Goal: Find specific page/section: Locate a particular part of the current website

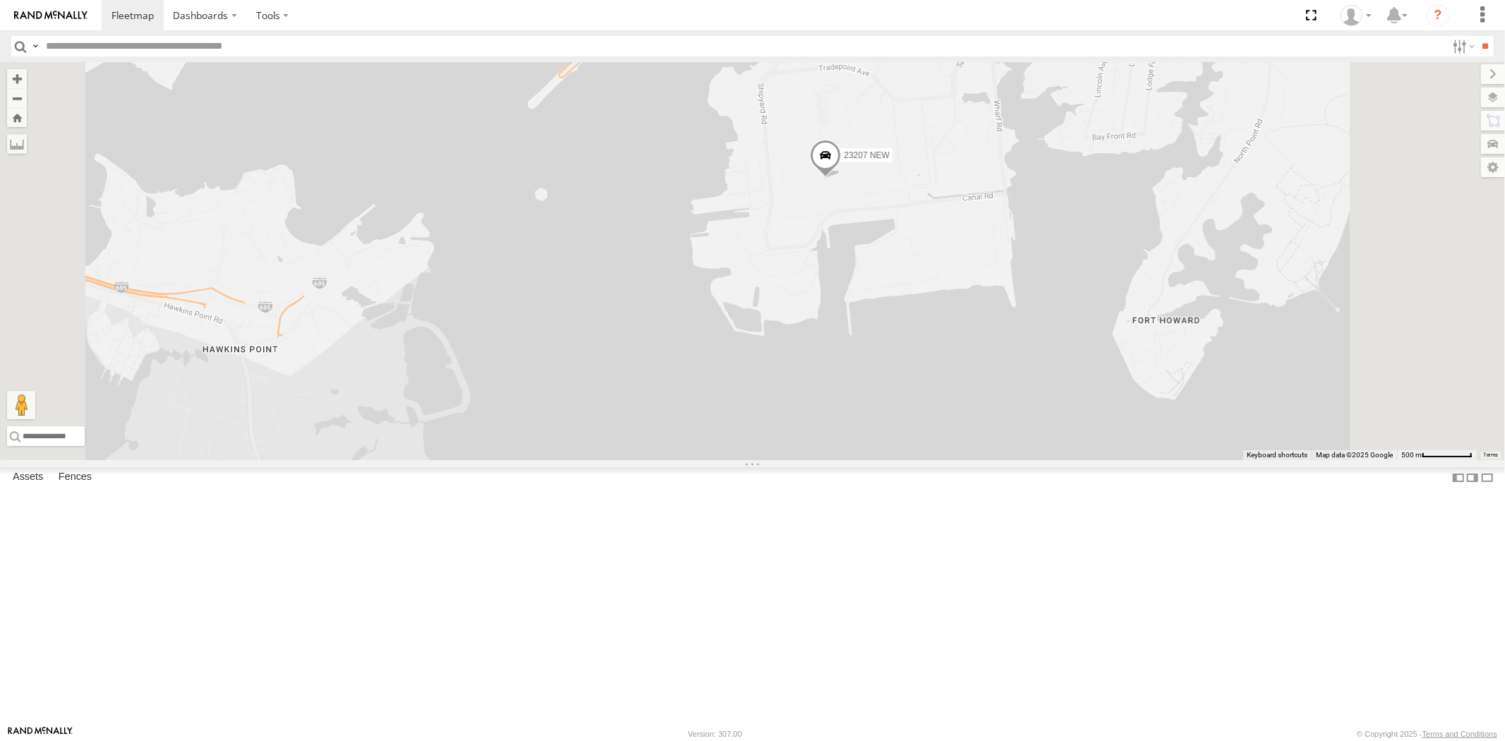
drag, startPoint x: 935, startPoint y: 320, endPoint x: 836, endPoint y: 358, distance: 105.8
click at [836, 358] on div "23207 NEW 23207xx 23460 23480 23474 23335 4G/Active" at bounding box center [752, 261] width 1505 height 398
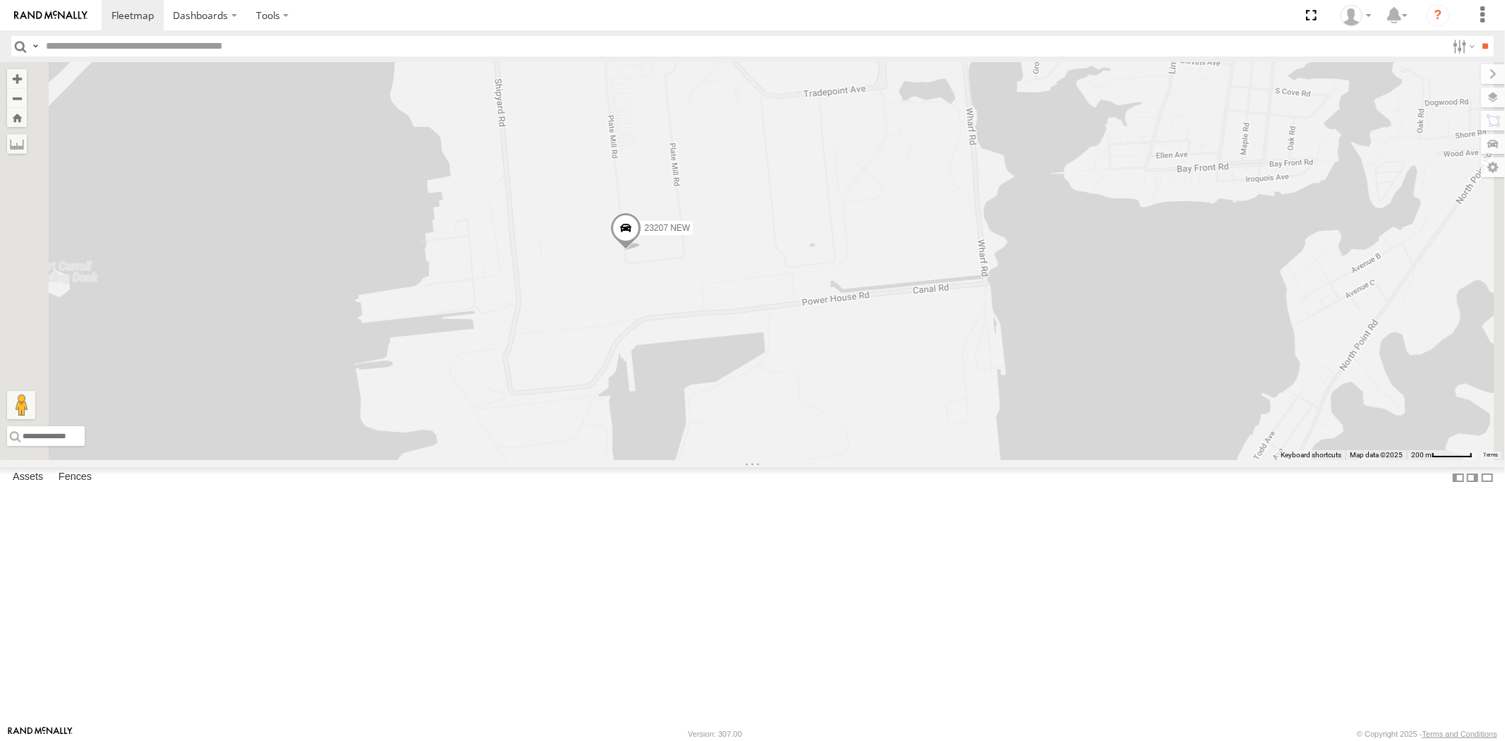
click at [641, 250] on span at bounding box center [625, 231] width 31 height 38
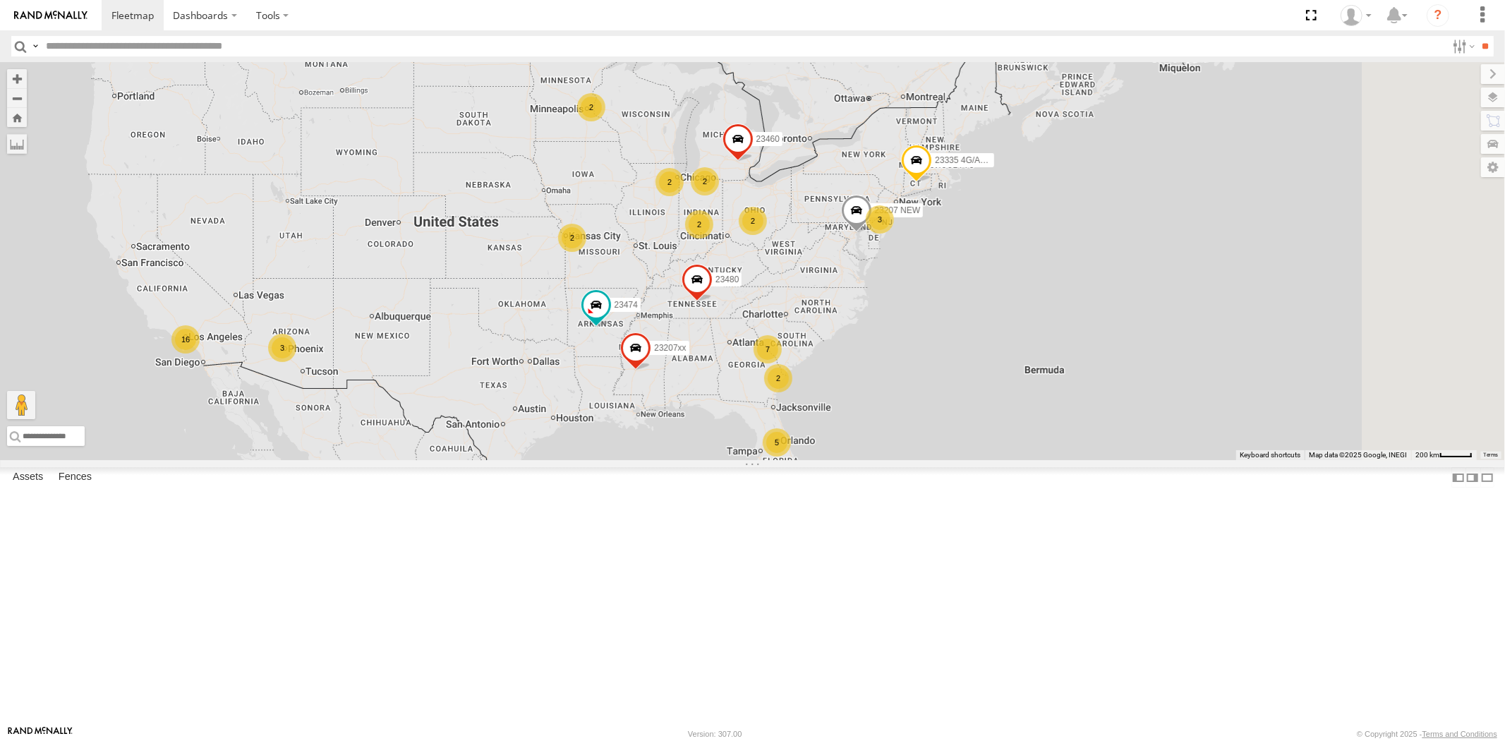
drag, startPoint x: 1216, startPoint y: 374, endPoint x: 956, endPoint y: 388, distance: 260.7
click at [956, 388] on div "23207 NEW 5 2 16 2 7 2 23207xx 3 2 2 3 2 23460 23480 23474 2 23335 4G/Active" at bounding box center [752, 261] width 1505 height 398
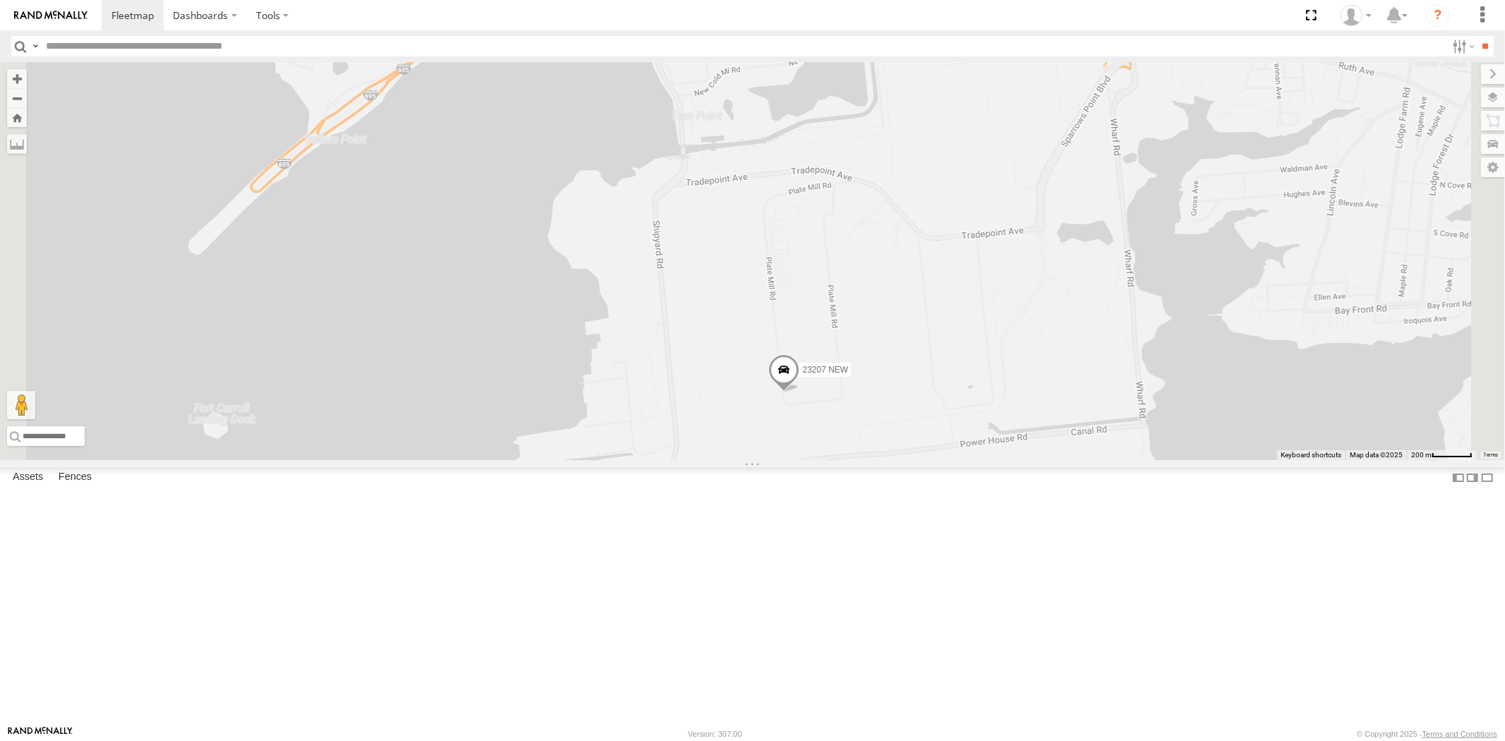
drag, startPoint x: 930, startPoint y: 453, endPoint x: 846, endPoint y: 377, distance: 112.8
click at [846, 377] on div "23207 NEW 23207xx 23460 23480 23474 23335 4G/Active 23460 NEW" at bounding box center [752, 261] width 1505 height 398
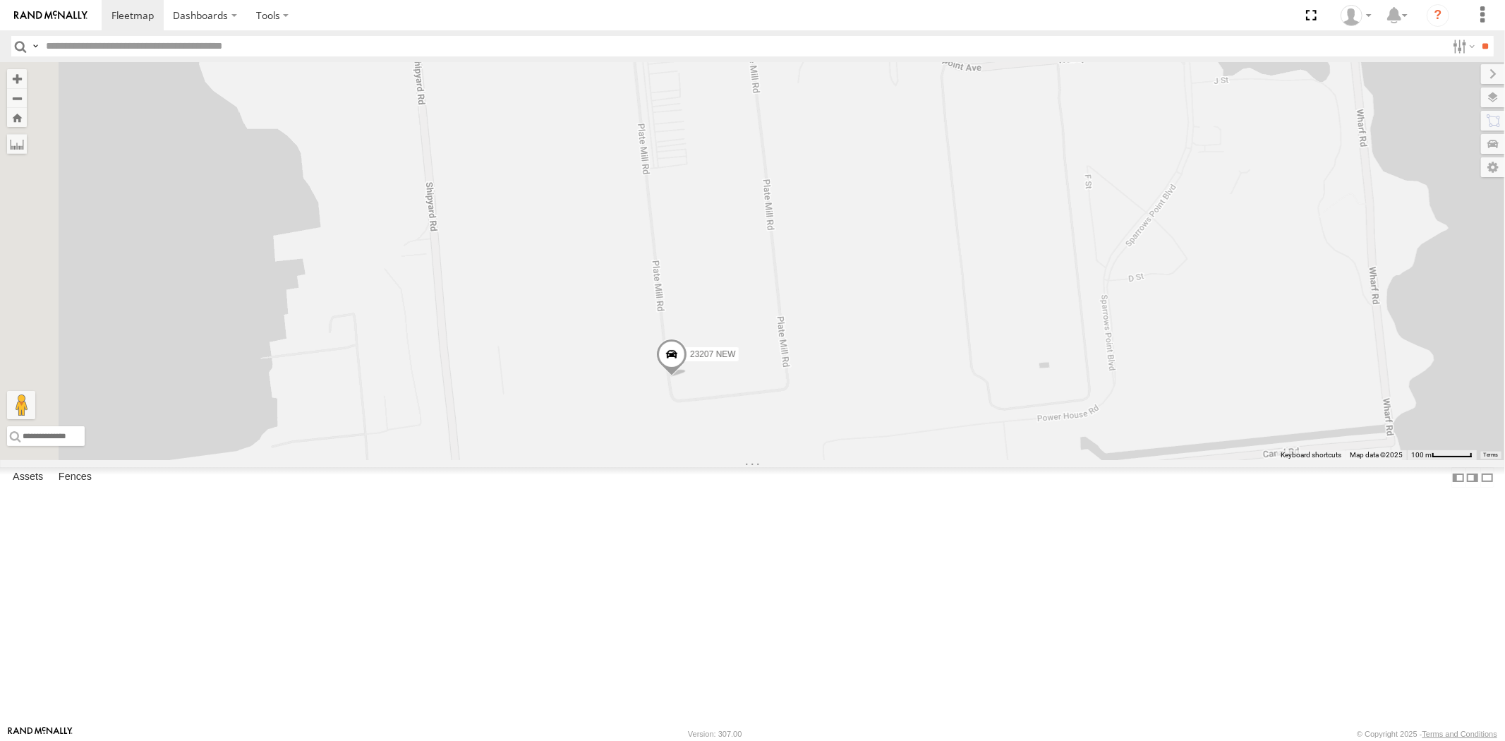
drag, startPoint x: 845, startPoint y: 474, endPoint x: 865, endPoint y: 483, distance: 22.4
click at [565, 483] on label "Mark Location" at bounding box center [529, 483] width 72 height 16
click at [684, 341] on span at bounding box center [668, 322] width 31 height 38
click at [686, 377] on span at bounding box center [670, 358] width 31 height 38
click at [727, 284] on div "23207 NEW All Assets" at bounding box center [656, 267] width 141 height 34
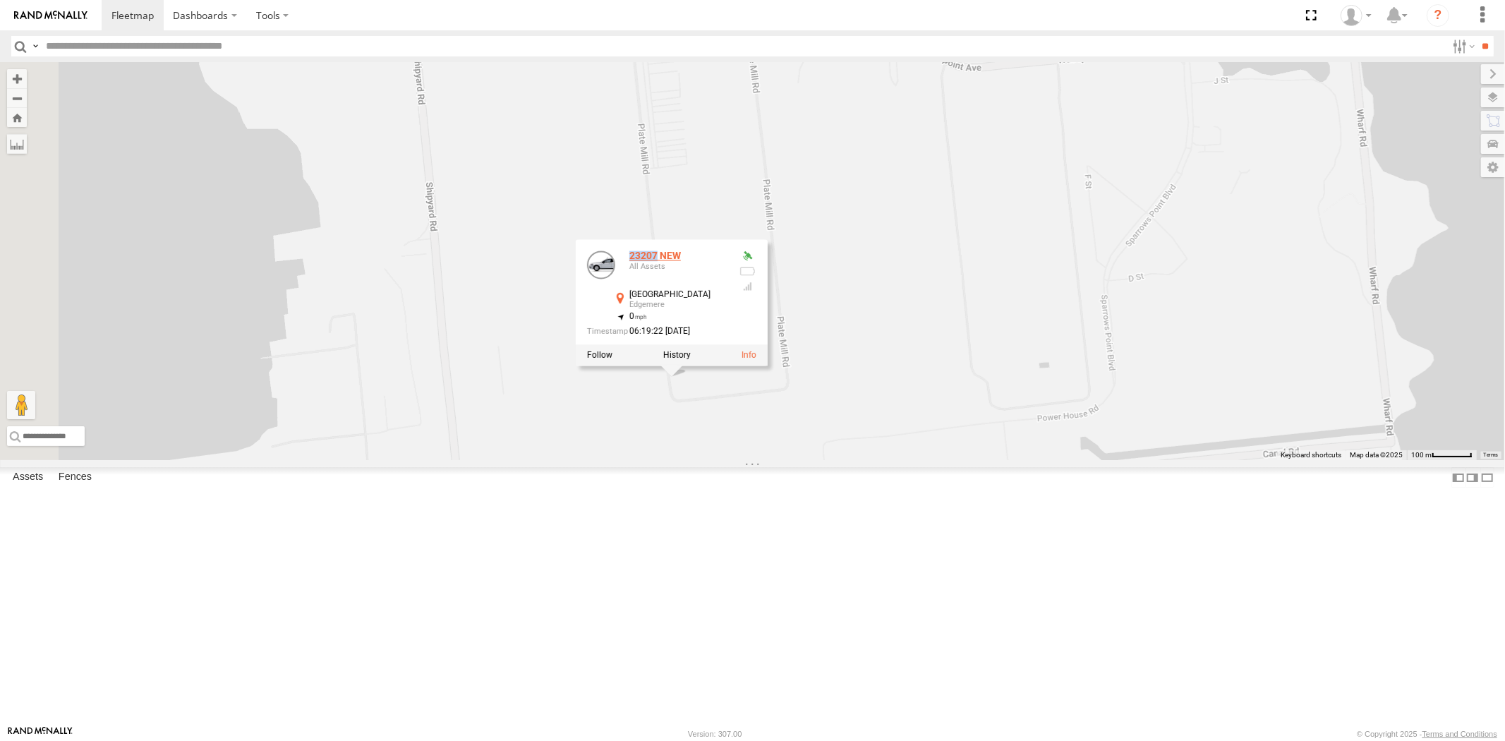
drag, startPoint x: 804, startPoint y: 389, endPoint x: 814, endPoint y: 391, distance: 10.0
click at [727, 284] on div "23207 NEW All Assets" at bounding box center [656, 267] width 141 height 34
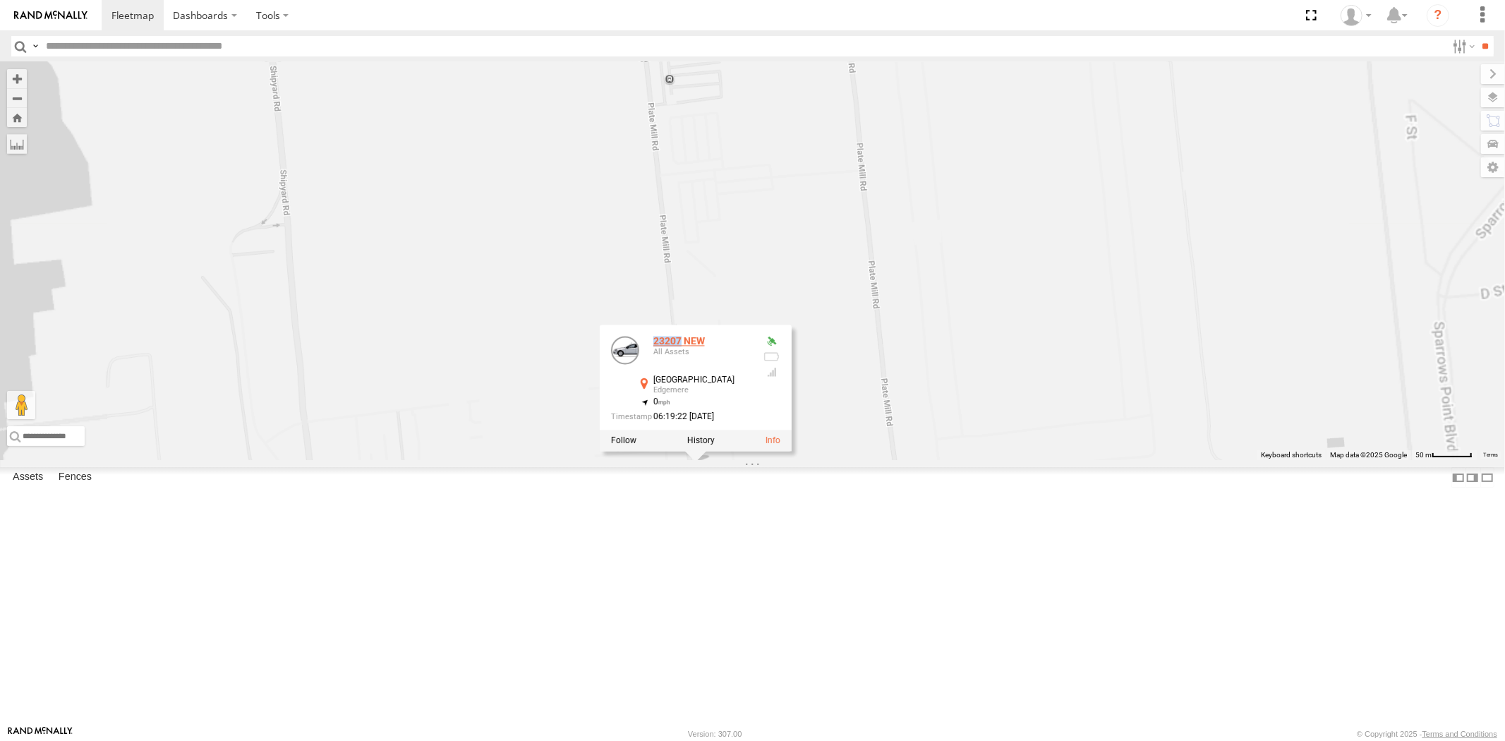
copy div "23207"
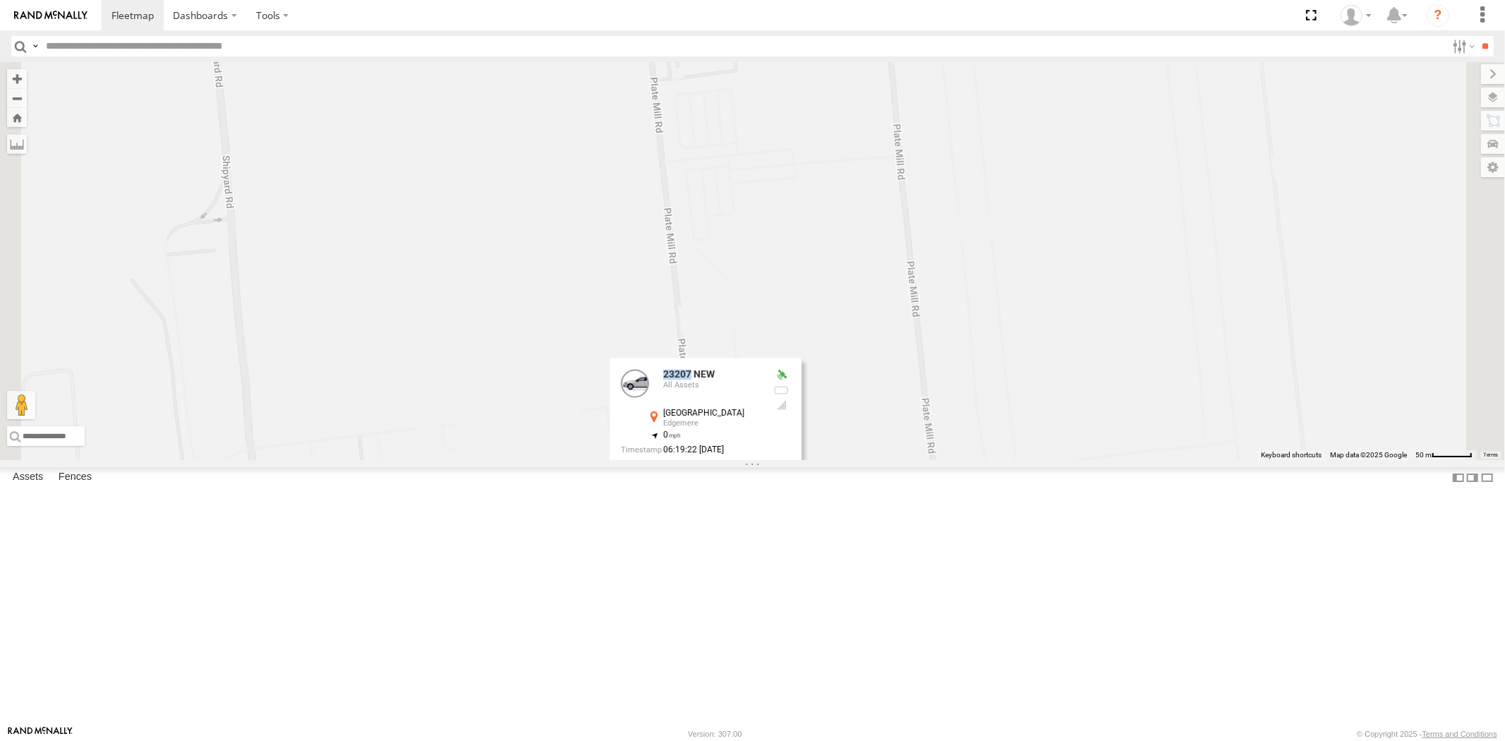
click at [1019, 460] on div "23207 NEW 23207xx 23460 23480 23474 23335 4G/Active 23460 NEW 23207 NEW All Ass…" at bounding box center [752, 261] width 1505 height 398
click at [715, 425] on span at bounding box center [699, 406] width 31 height 38
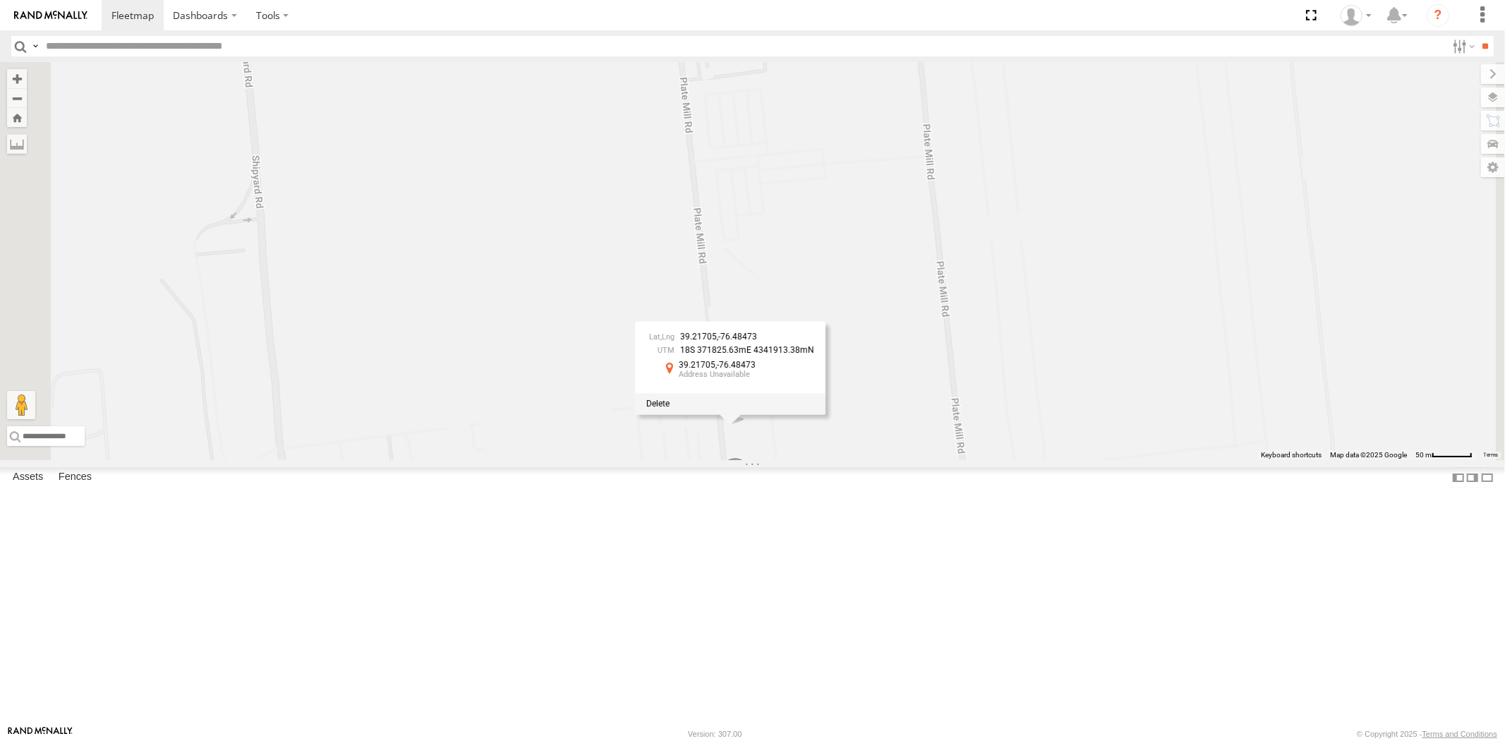
drag, startPoint x: 830, startPoint y: 470, endPoint x: 862, endPoint y: 470, distance: 32.4
click at [717, 342] on span "39.21705" at bounding box center [698, 337] width 37 height 10
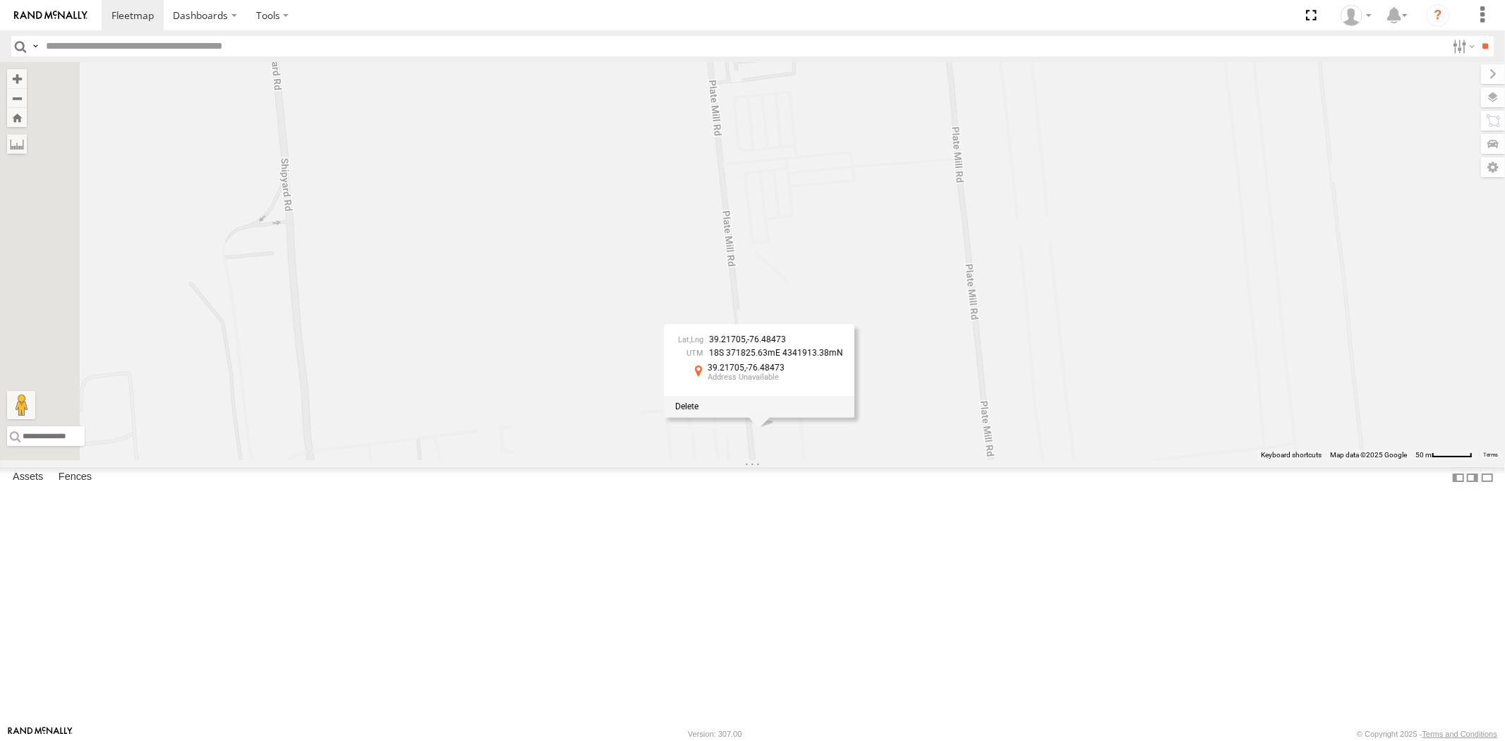
drag, startPoint x: 885, startPoint y: 468, endPoint x: 918, endPoint y: 471, distance: 33.3
click at [746, 345] on span "39.21705" at bounding box center [727, 340] width 37 height 10
click at [786, 345] on span "-76.48473" at bounding box center [766, 340] width 39 height 10
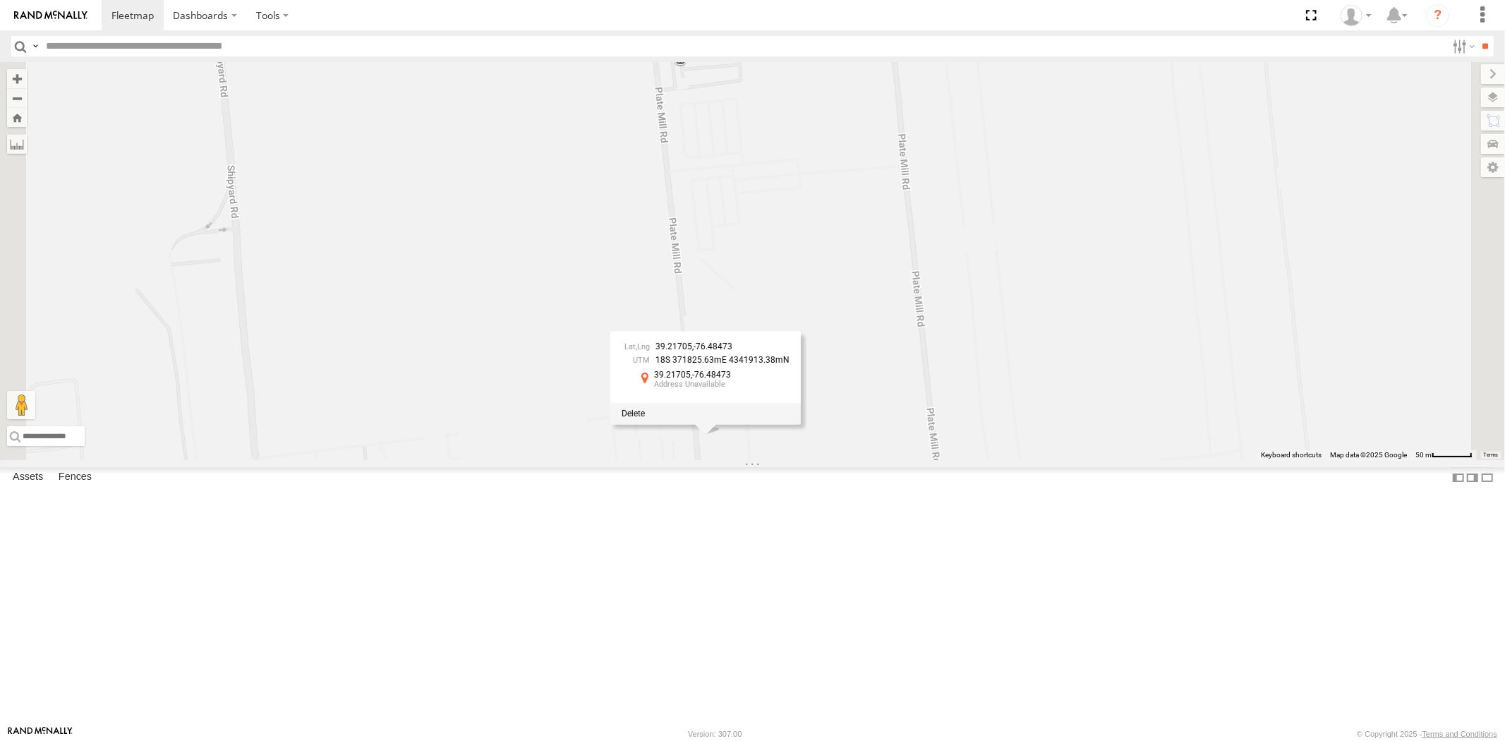
drag, startPoint x: 960, startPoint y: 473, endPoint x: 906, endPoint y: 478, distance: 53.9
click at [732, 352] on span "-76.48473" at bounding box center [712, 347] width 39 height 10
drag, startPoint x: 890, startPoint y: 477, endPoint x: 858, endPoint y: 506, distance: 43.5
click at [691, 380] on span "39.21705" at bounding box center [672, 375] width 38 height 10
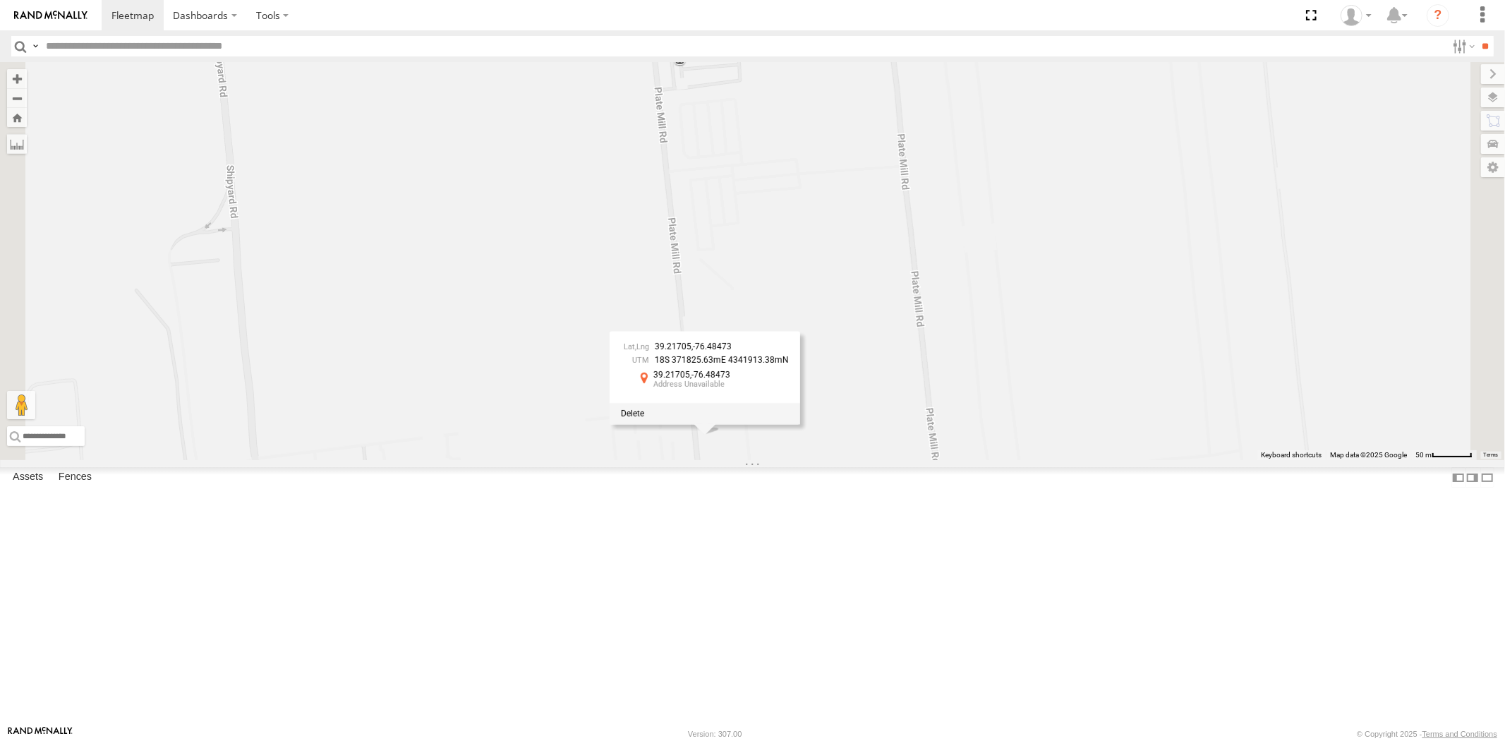
click at [800, 403] on div "39.21705 , -76.48473 18S 371825.63mE 4341913.38mN 39.21705 -76.48473 Asset ETA …" at bounding box center [704, 368] width 190 height 72
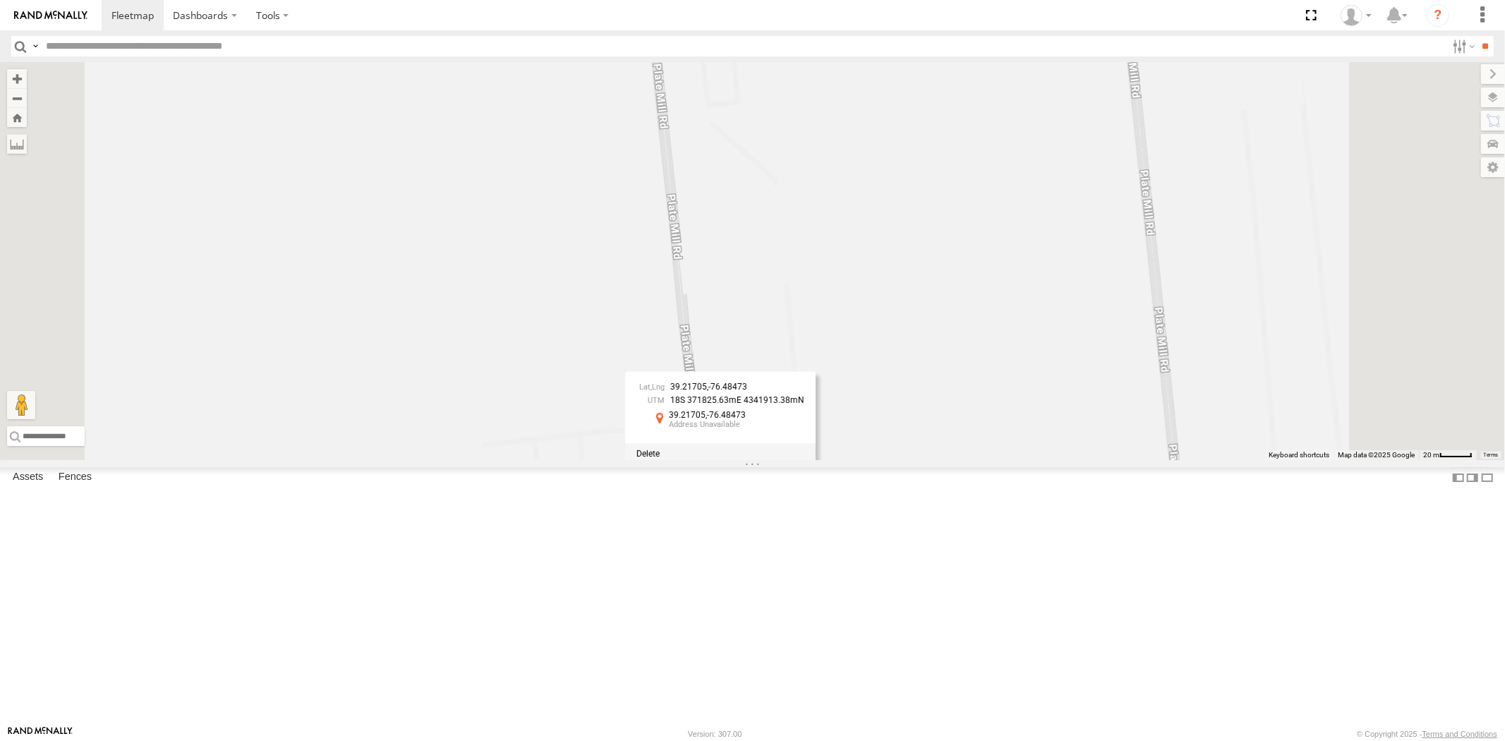
click at [815, 444] on div "39.21705 , -76.48473 18S 371825.63mE 4341913.38mN 39.21705 -76.48473 Asset ETA …" at bounding box center [720, 408] width 190 height 72
